Goal: Check status: Check status

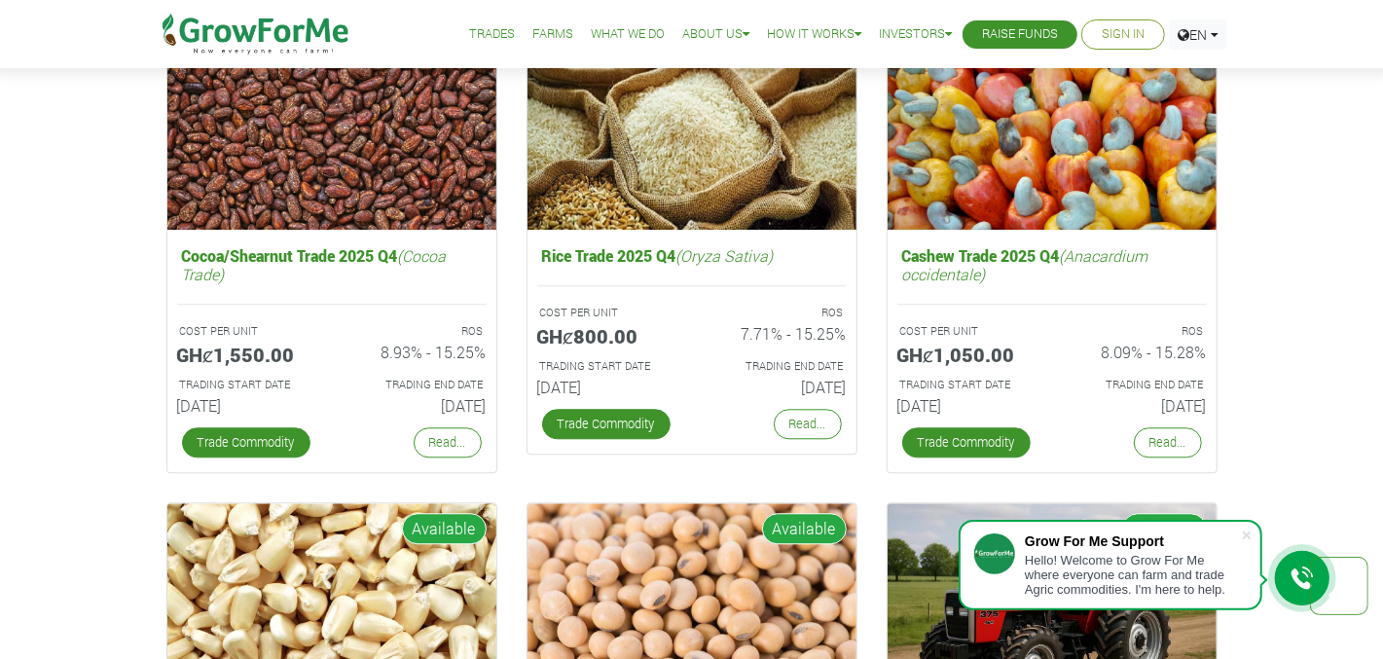
scroll to position [2733, 0]
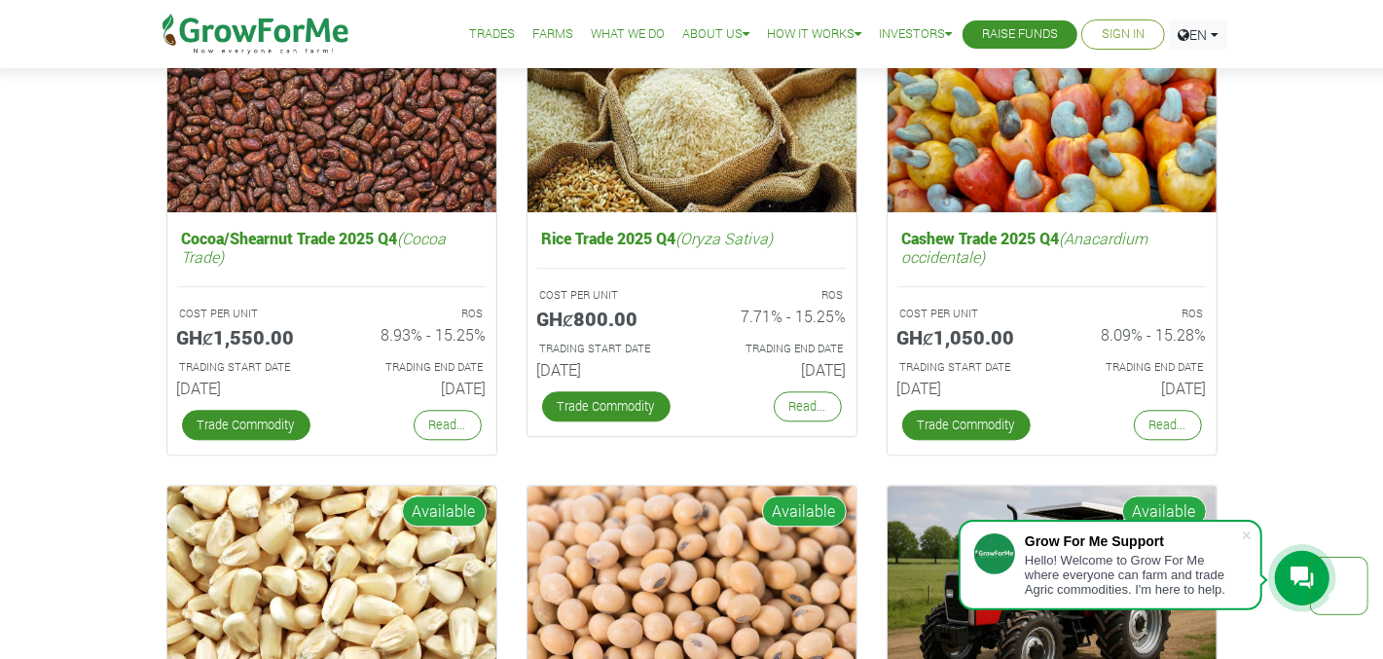
click at [1130, 26] on link "Sign In" at bounding box center [1122, 34] width 43 height 20
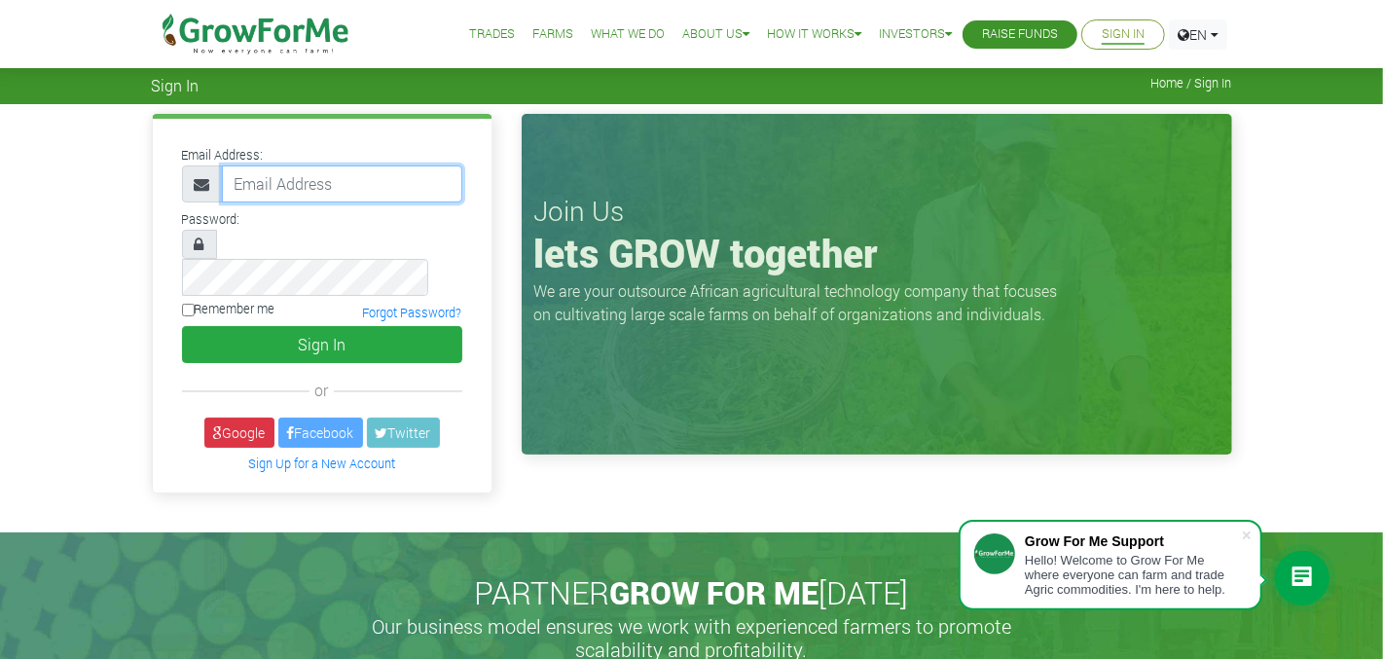
click at [302, 182] on input "email" at bounding box center [342, 183] width 240 height 37
type input "[EMAIL_ADDRESS][DOMAIN_NAME]"
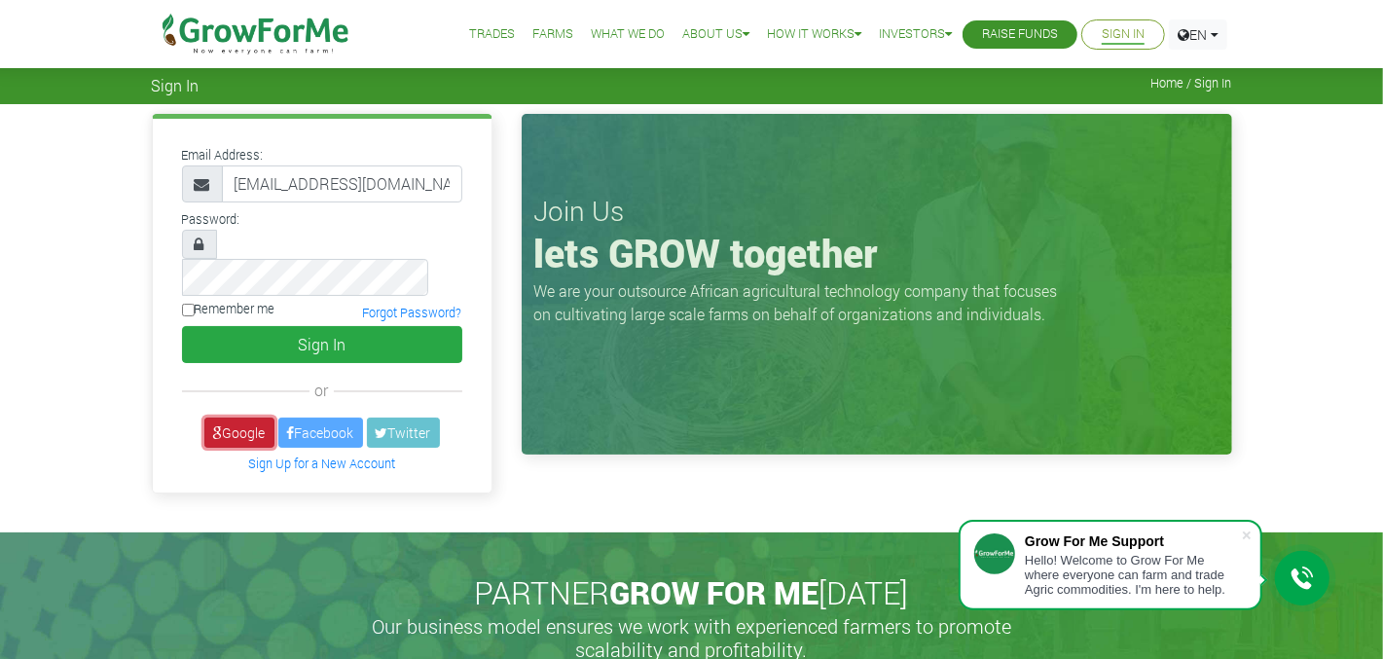
click at [241, 417] on link "Google" at bounding box center [239, 432] width 70 height 30
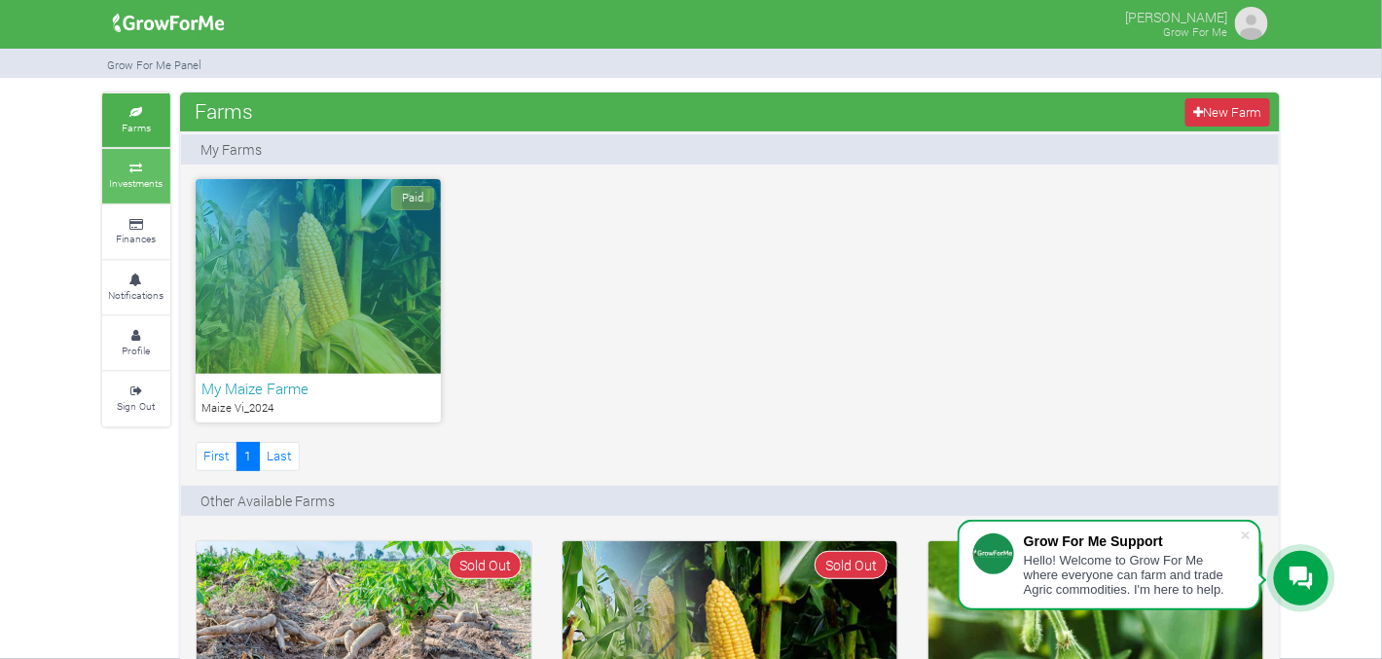
click at [131, 187] on small "Investments" at bounding box center [137, 183] width 54 height 14
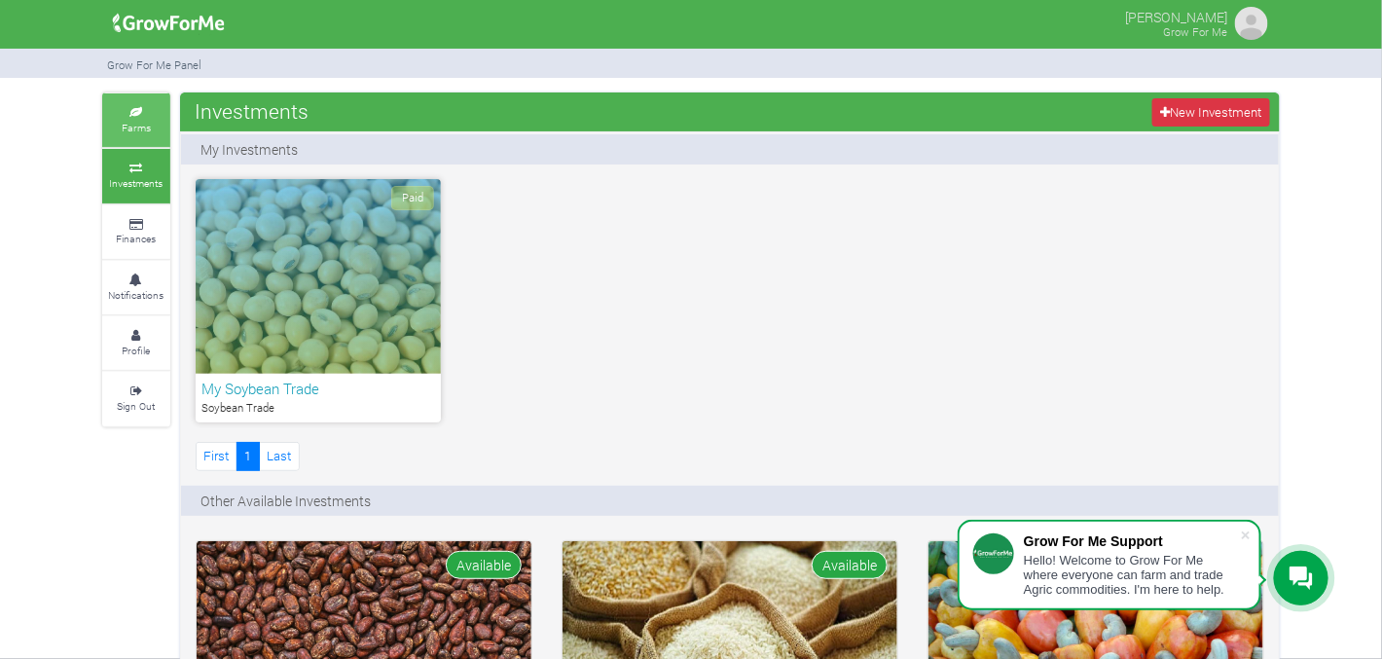
click at [126, 137] on link "Farms" at bounding box center [136, 120] width 68 height 54
click at [144, 229] on link "Finances" at bounding box center [136, 232] width 68 height 54
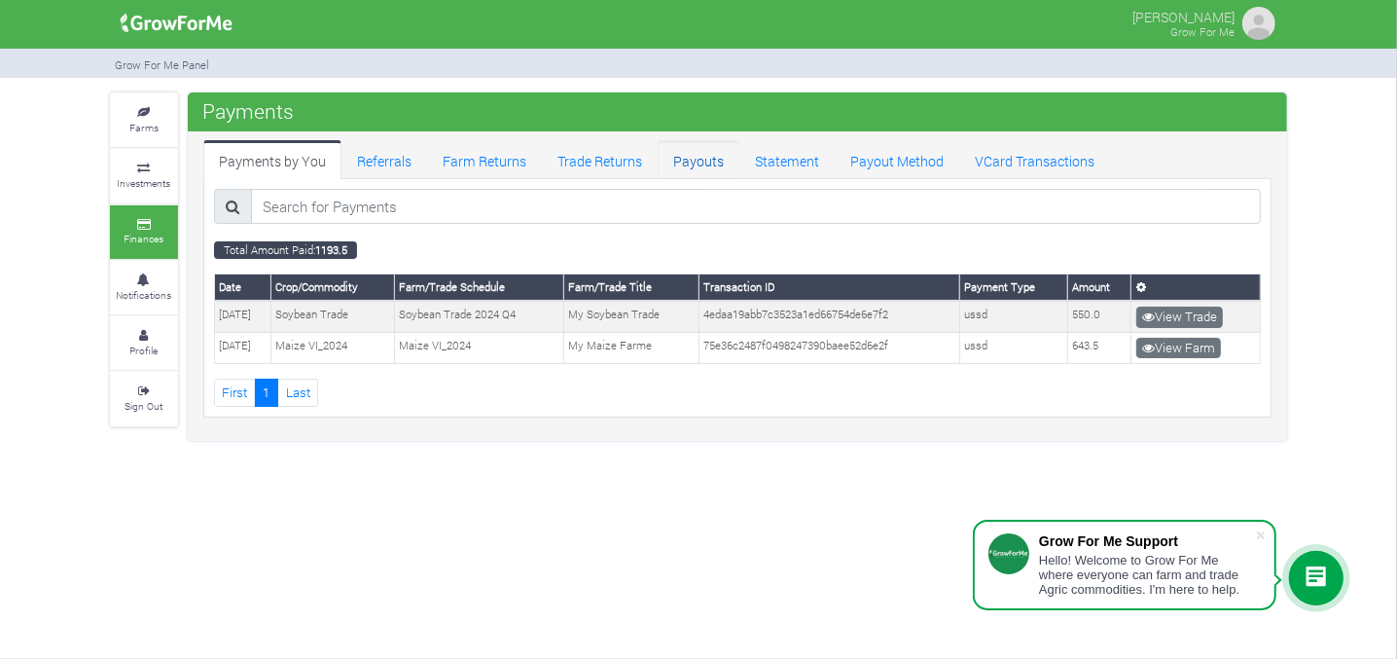
click at [722, 155] on link "Payouts" at bounding box center [699, 159] width 82 height 39
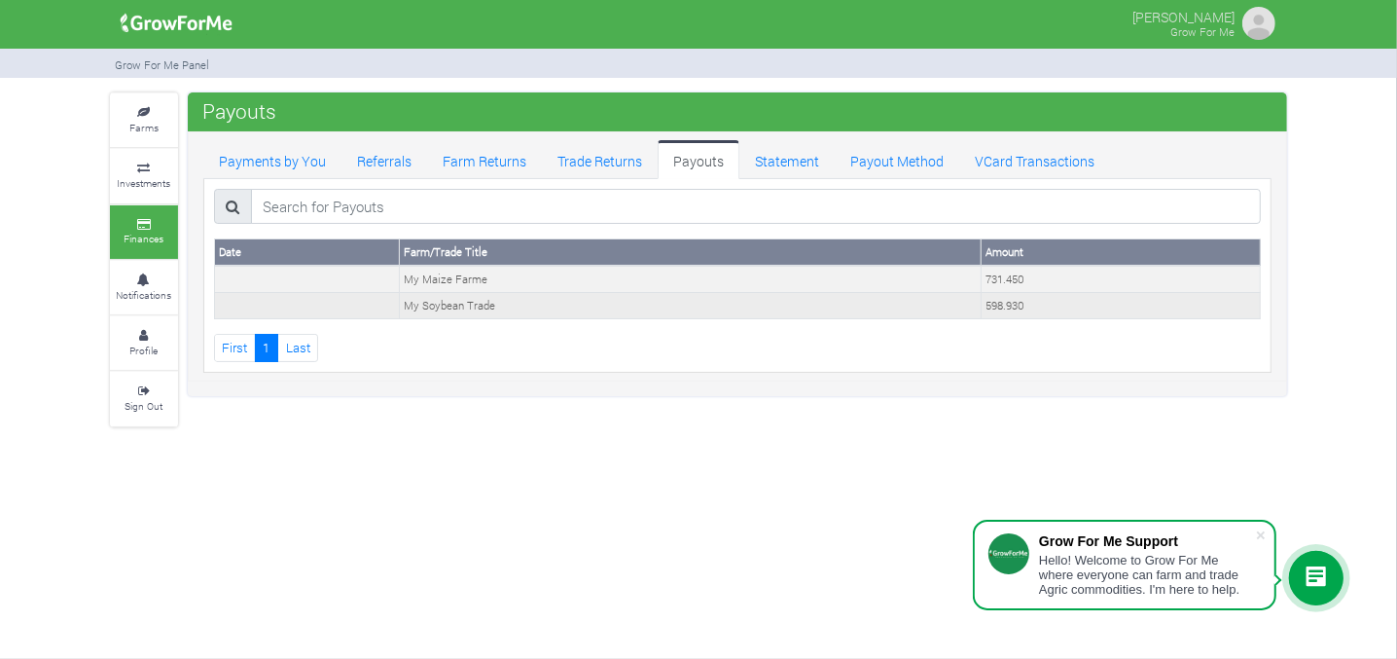
click at [401, 311] on td "My Soybean Trade" at bounding box center [690, 306] width 582 height 26
click at [419, 299] on td "My Soybean Trade" at bounding box center [690, 306] width 582 height 26
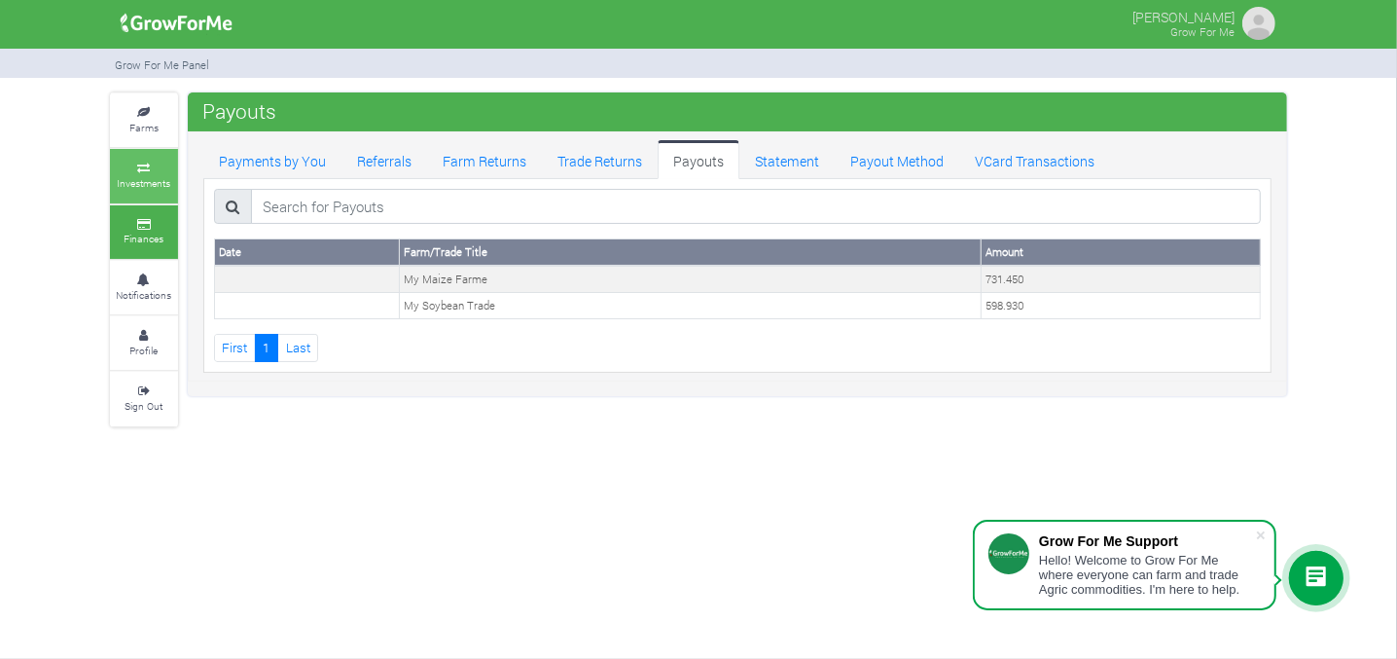
click at [132, 160] on link "Investments" at bounding box center [144, 176] width 68 height 54
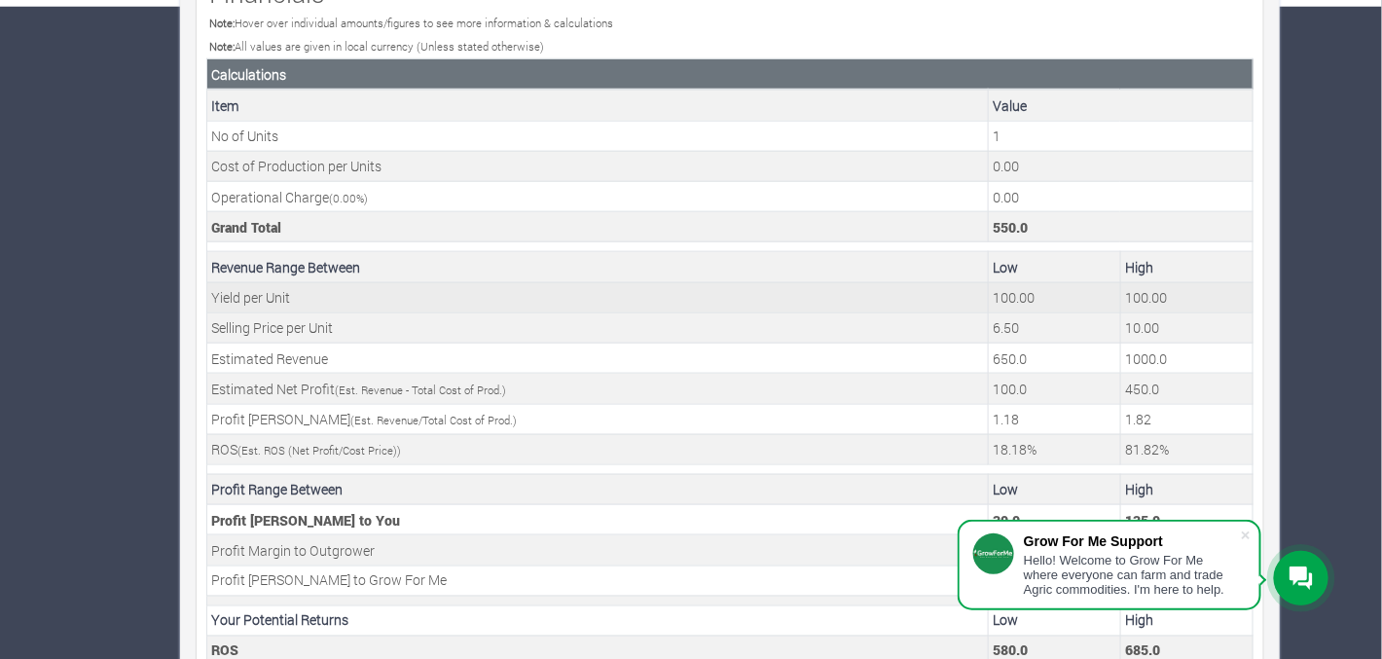
scroll to position [684, 0]
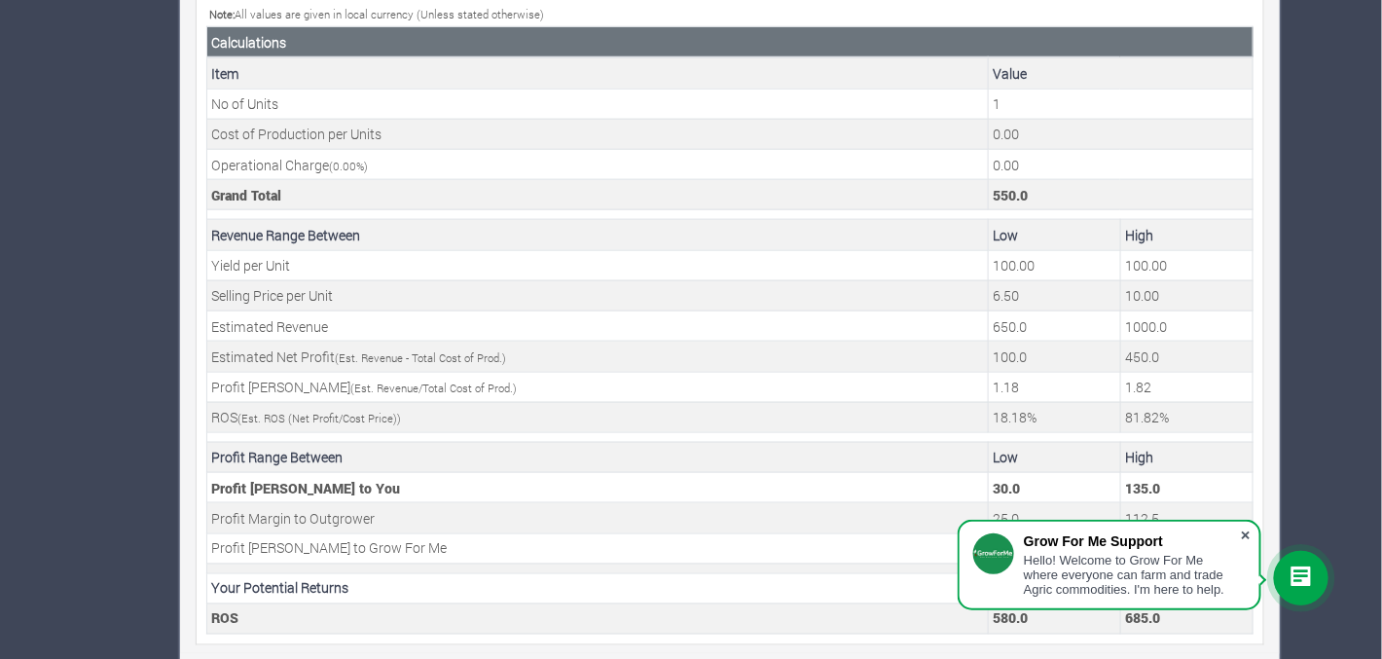
click at [1251, 531] on span at bounding box center [1245, 534] width 19 height 19
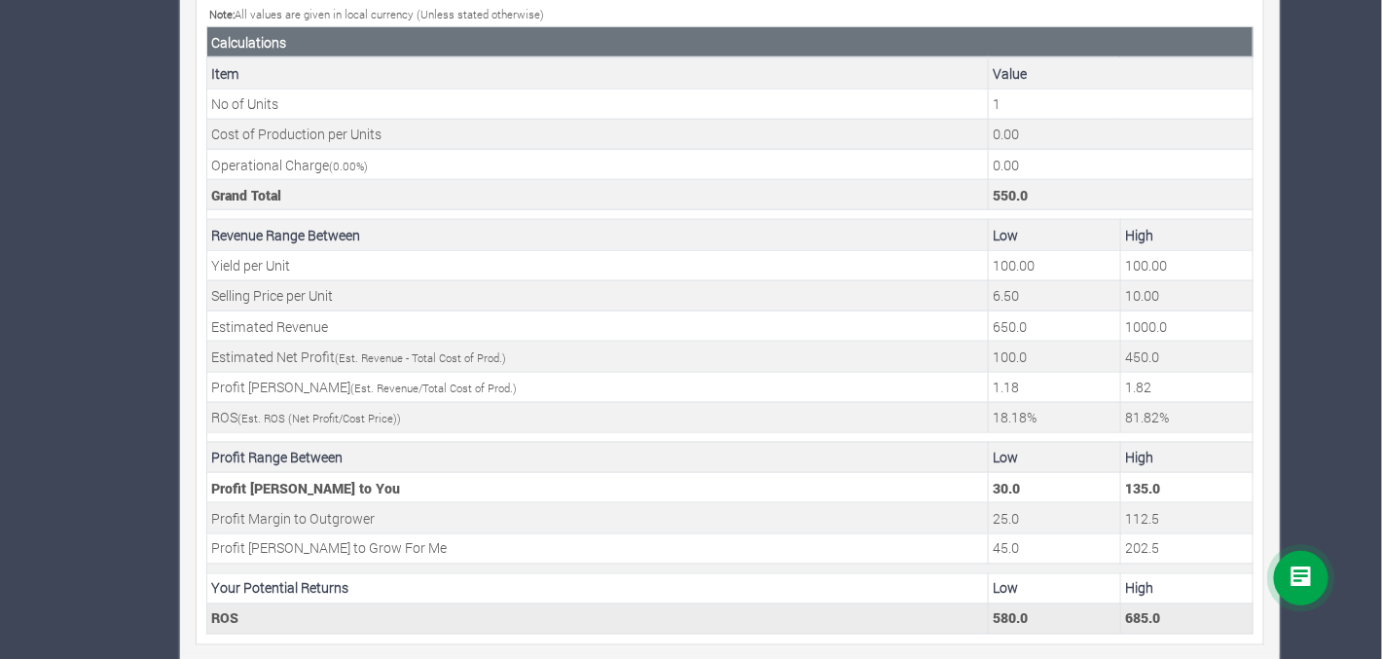
drag, startPoint x: 1026, startPoint y: 611, endPoint x: 965, endPoint y: 615, distance: 61.4
click at [965, 615] on tr "ROS 580.0 685.0" at bounding box center [730, 618] width 1046 height 30
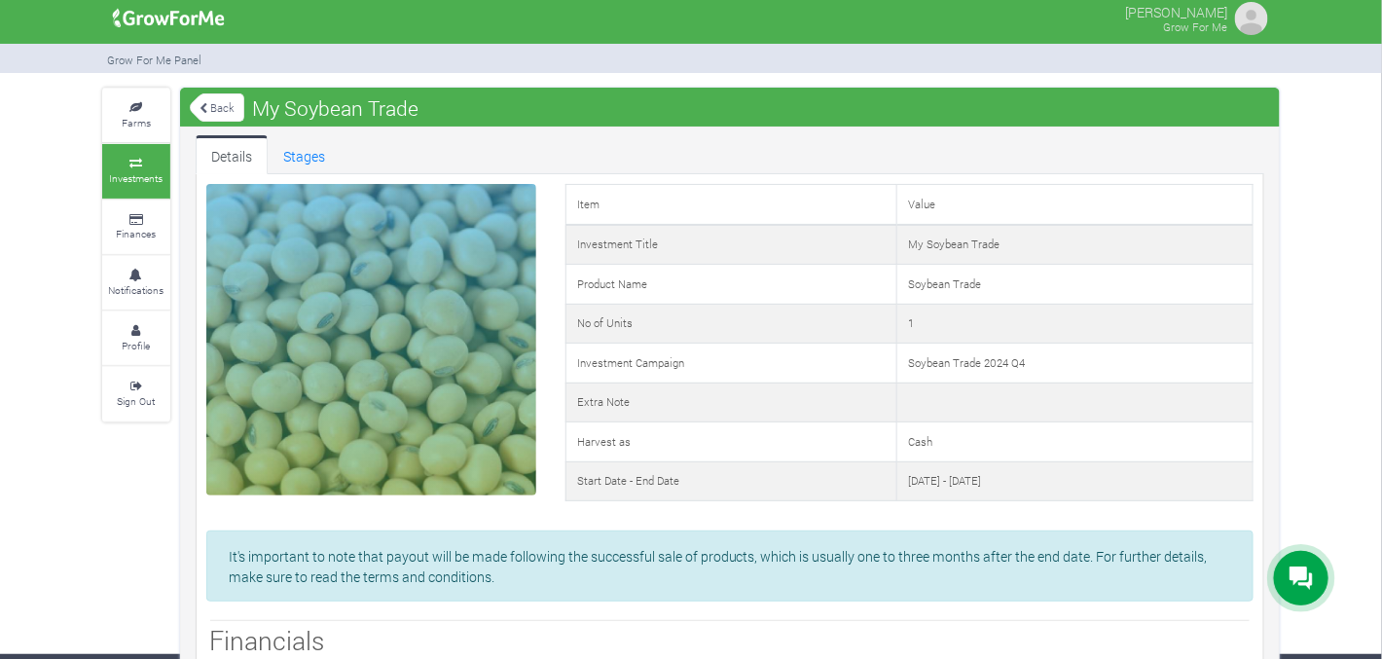
scroll to position [3, 0]
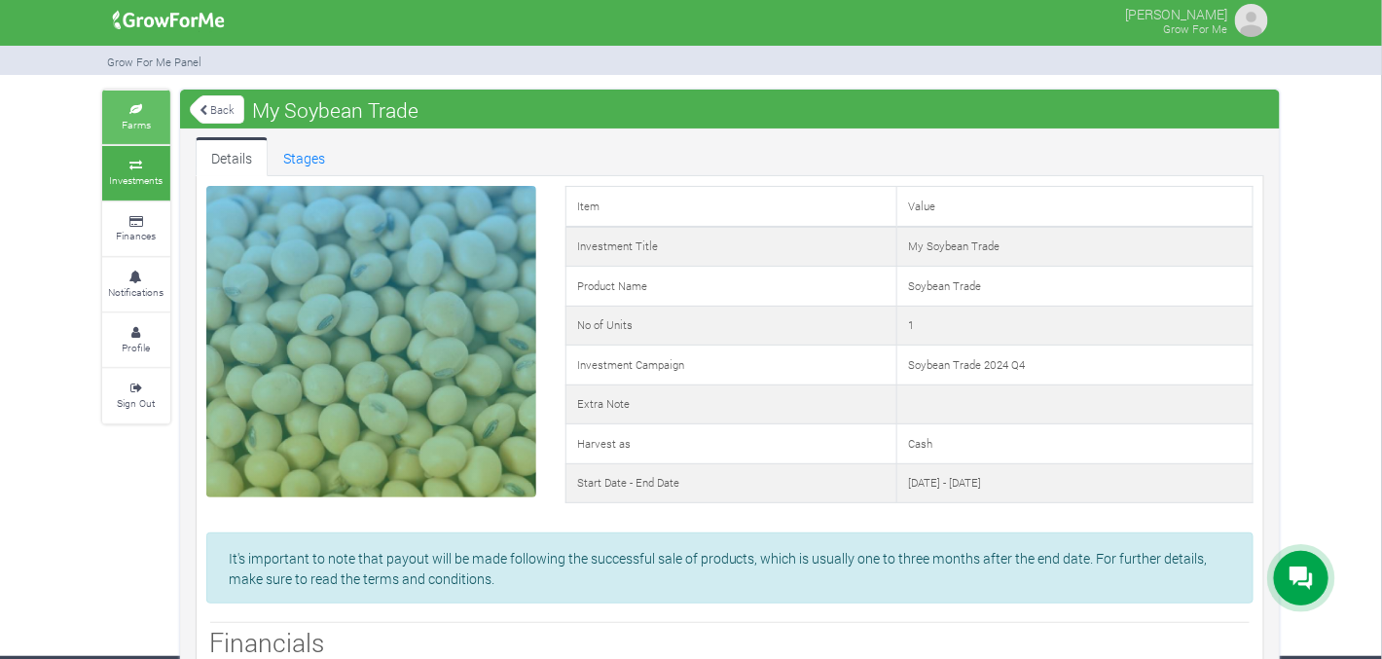
click at [151, 120] on link "Farms" at bounding box center [136, 117] width 68 height 54
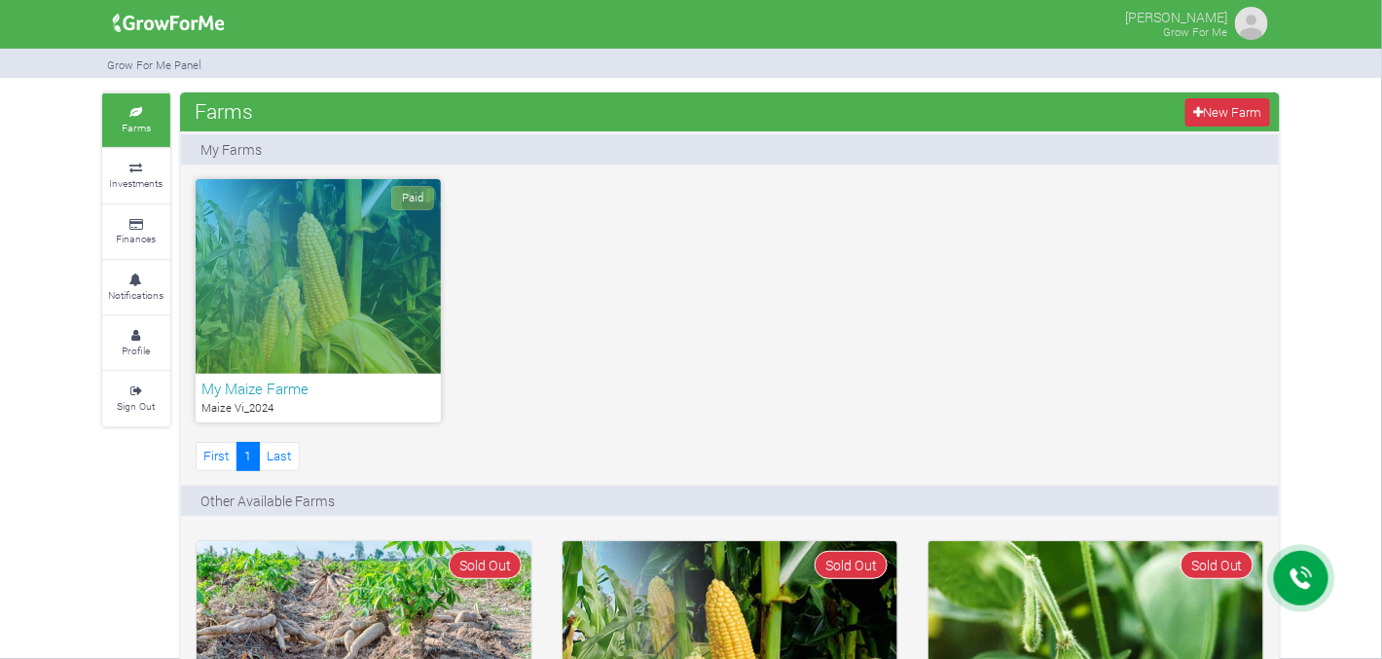
click at [386, 295] on div "Paid" at bounding box center [318, 276] width 245 height 195
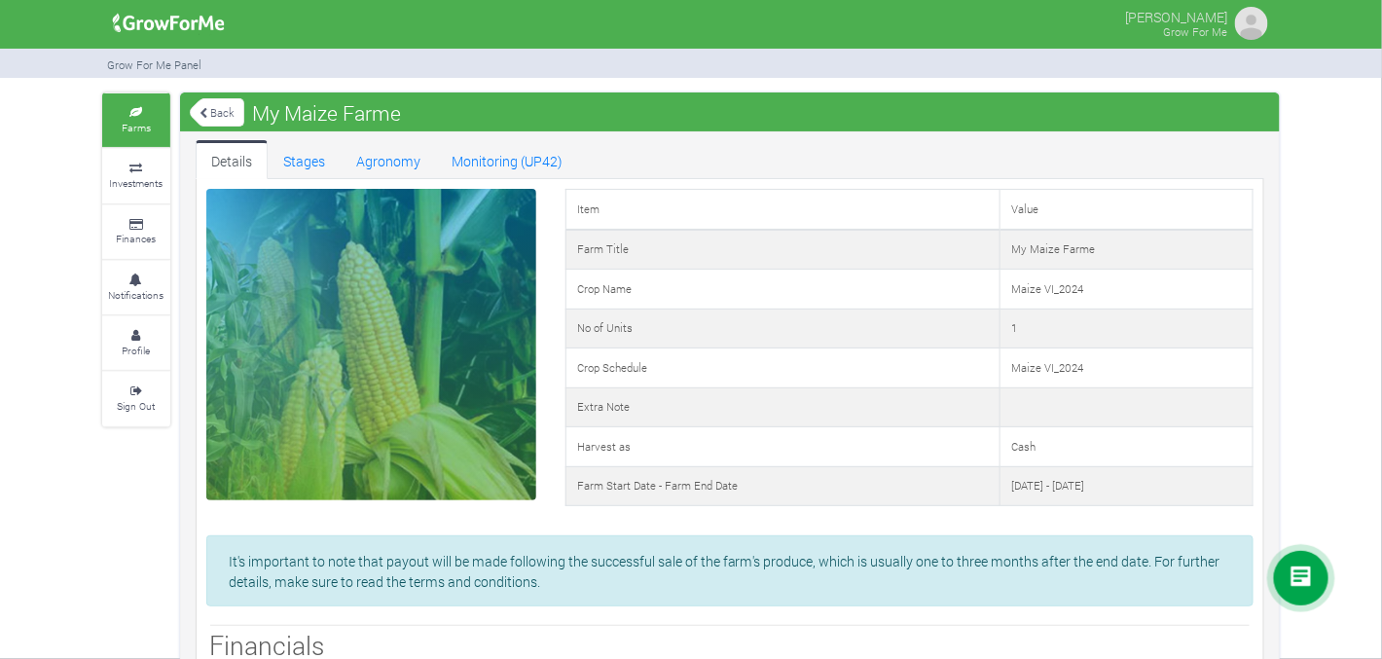
click at [219, 99] on link "Back" at bounding box center [217, 112] width 54 height 32
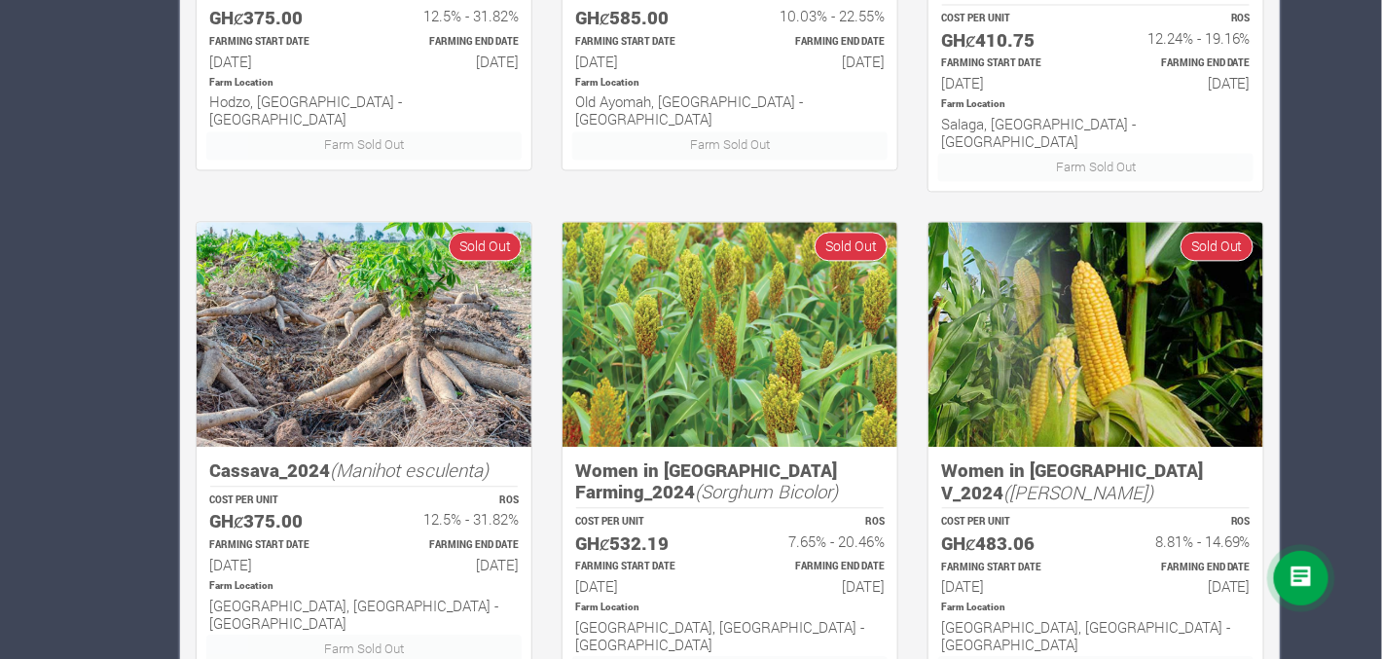
scroll to position [1396, 0]
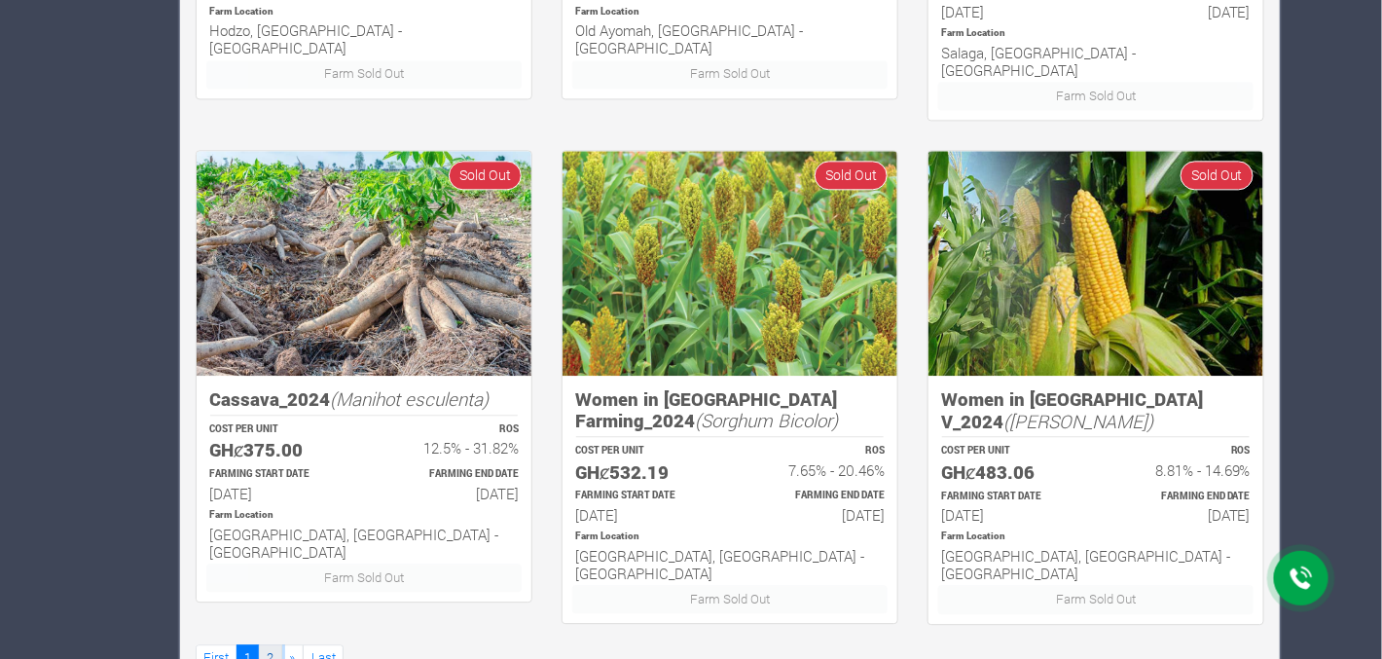
click at [271, 644] on link "2" at bounding box center [270, 658] width 23 height 28
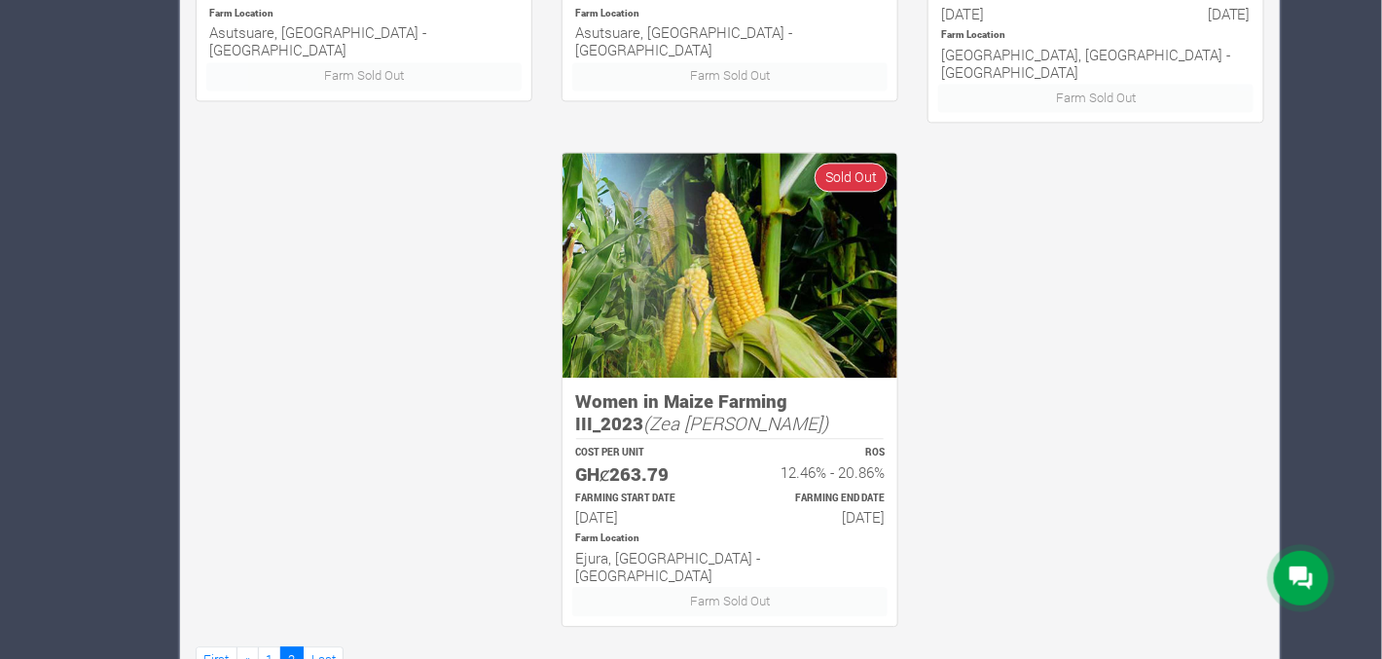
scroll to position [1397, 0]
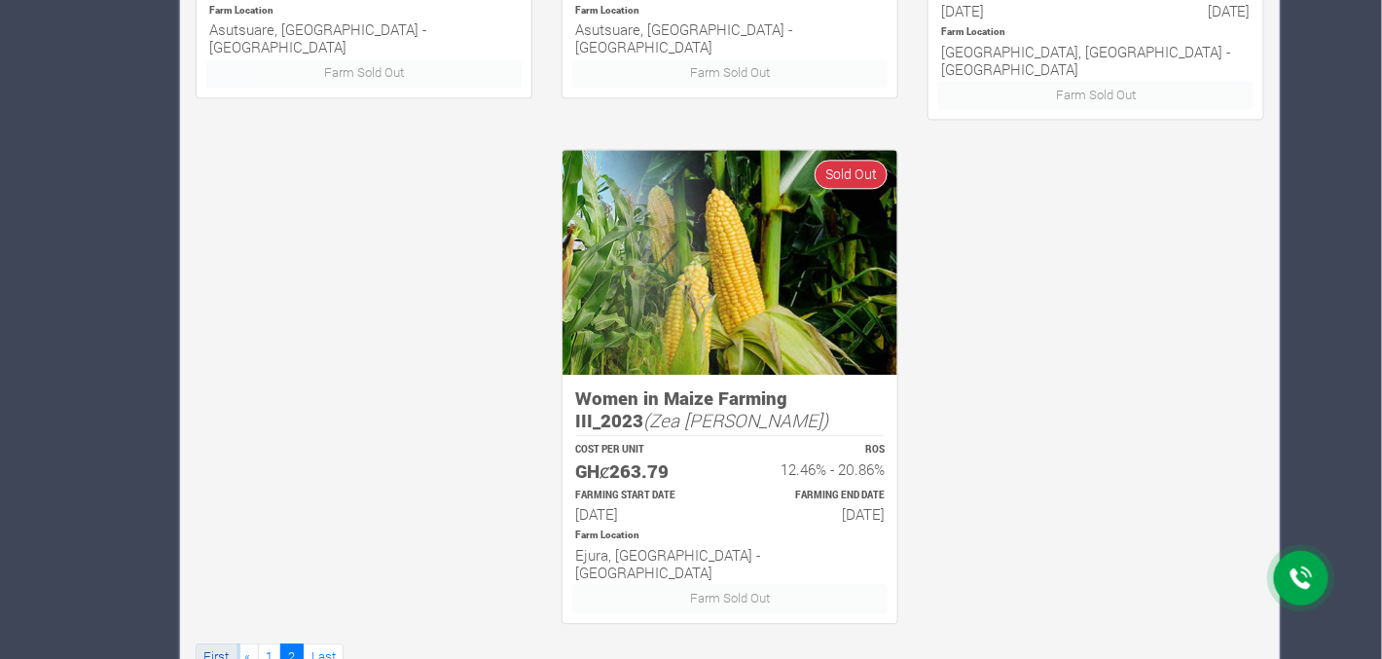
click at [225, 643] on link "First" at bounding box center [217, 657] width 42 height 28
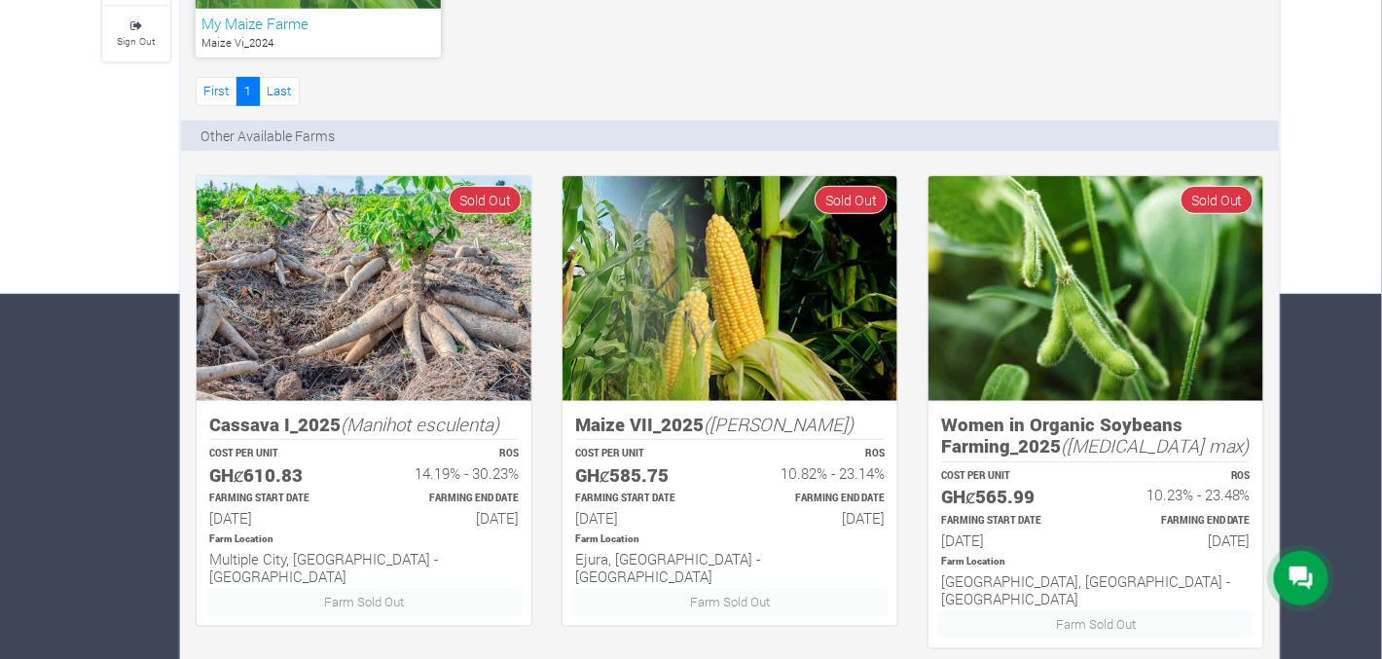
scroll to position [388, 0]
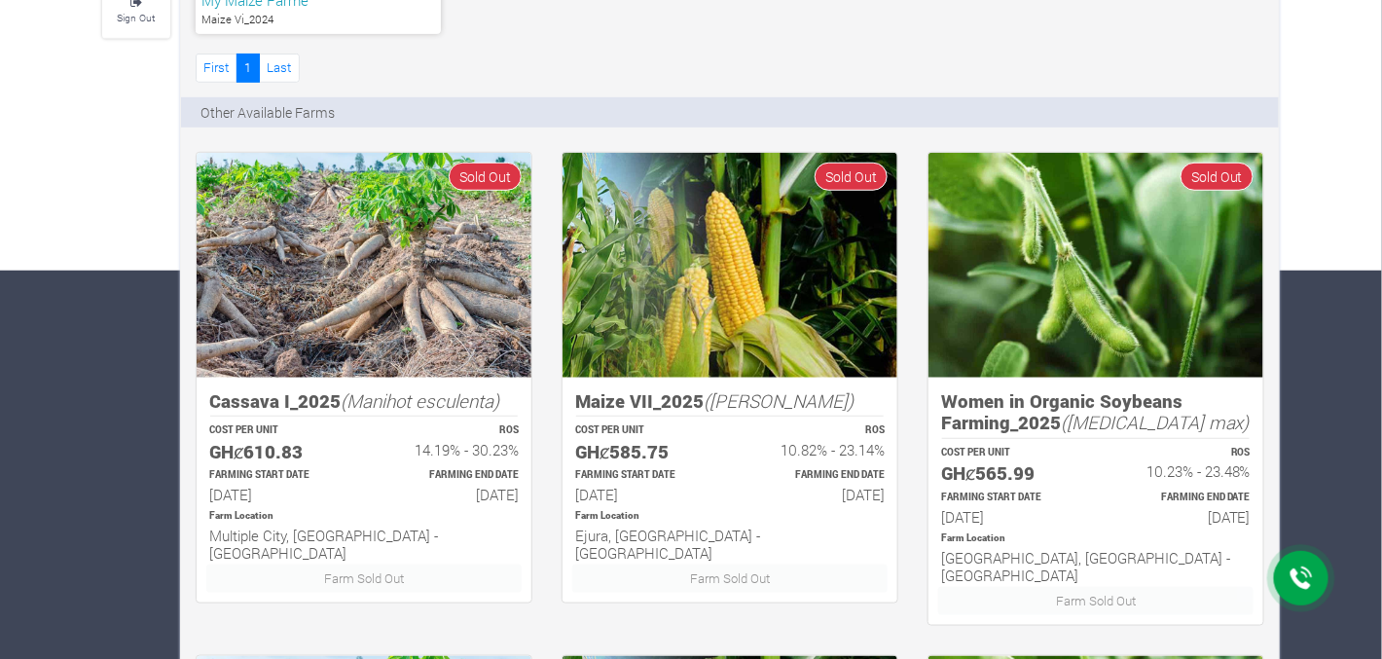
click at [406, 252] on img at bounding box center [364, 265] width 335 height 225
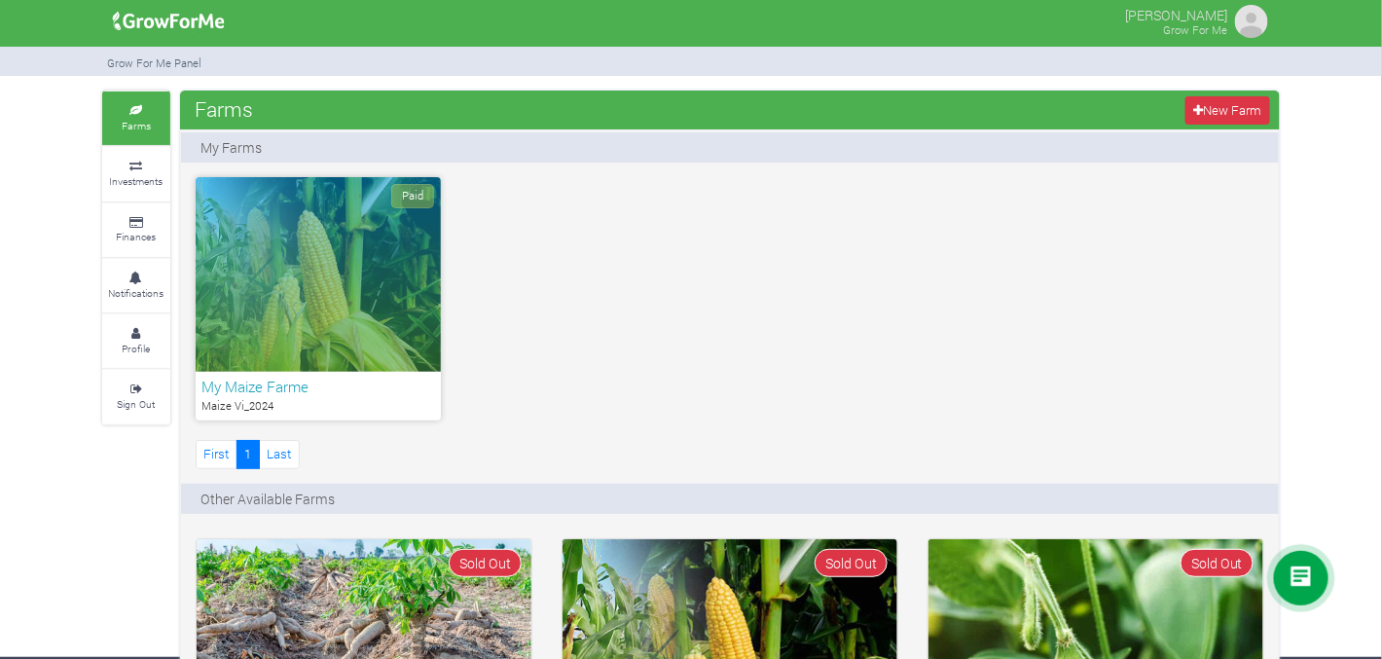
scroll to position [0, 0]
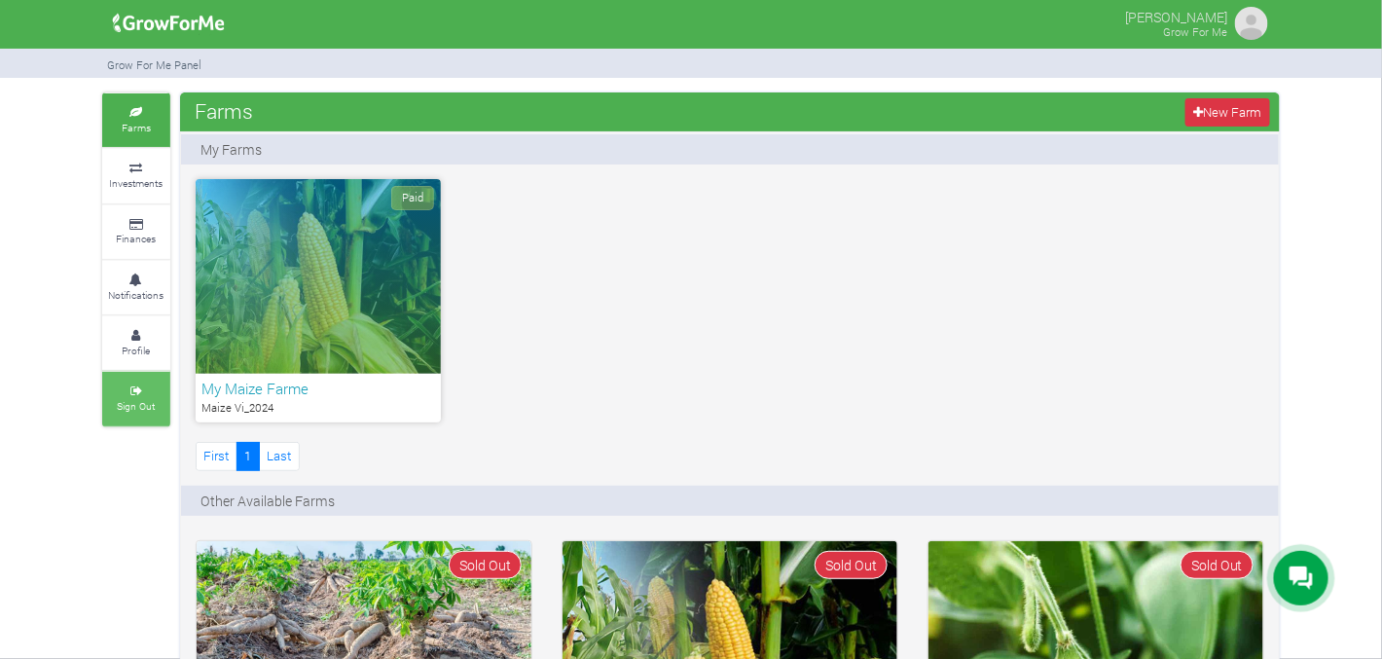
click at [158, 409] on link "Sign Out" at bounding box center [136, 399] width 68 height 54
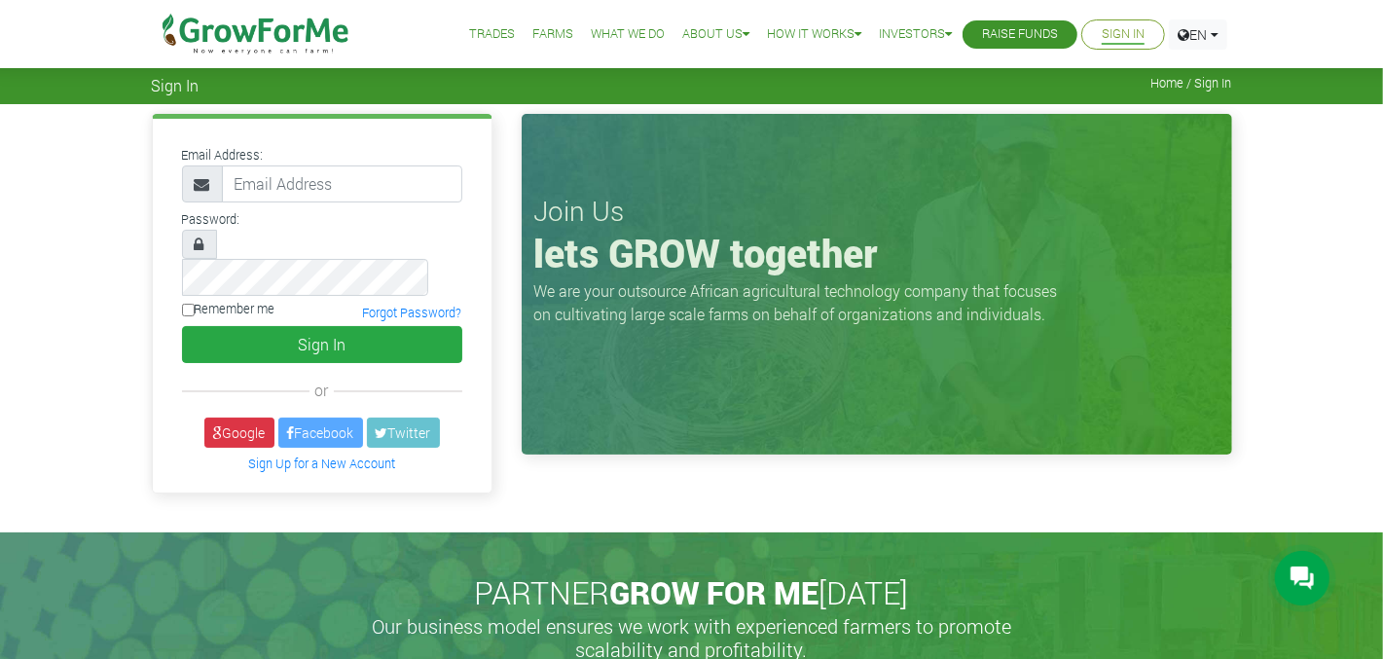
click at [300, 18] on img at bounding box center [256, 34] width 199 height 68
